Goal: Navigation & Orientation: Find specific page/section

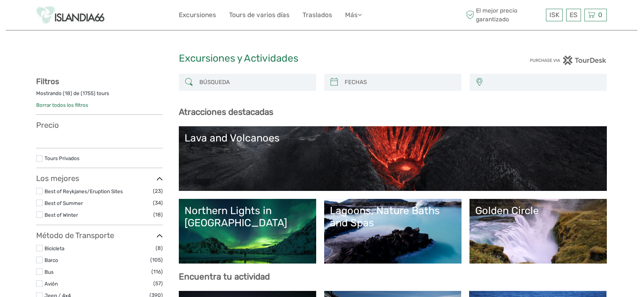
select select
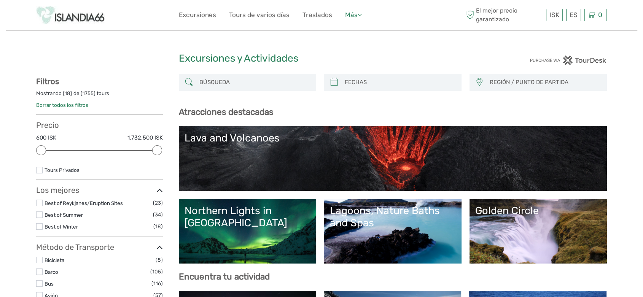
click at [360, 16] on icon at bounding box center [359, 14] width 4 height 6
click at [353, 32] on link "Comida & Bebida" at bounding box center [335, 30] width 52 height 15
